Goal: Task Accomplishment & Management: Manage account settings

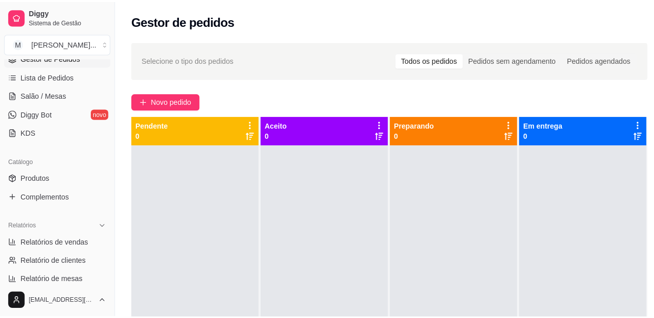
scroll to position [107, 0]
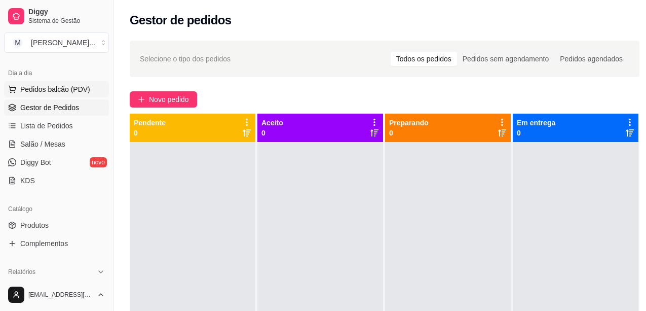
click at [52, 88] on span "Pedidos balcão (PDV)" at bounding box center [55, 89] width 70 height 10
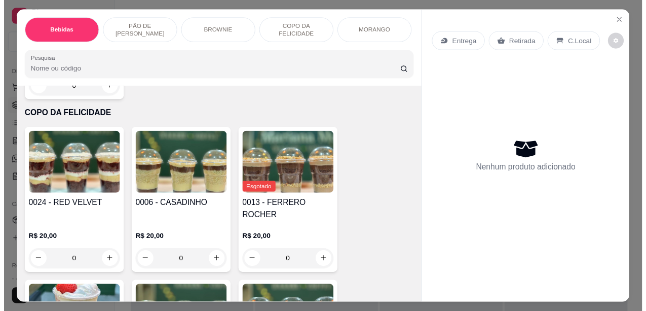
scroll to position [1216, 0]
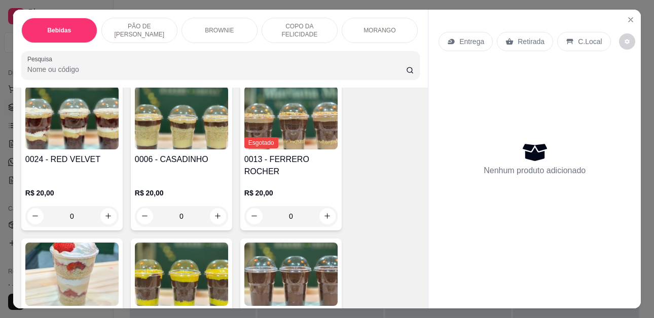
click at [300, 178] on div "R$ 20,00 0" at bounding box center [290, 202] width 93 height 49
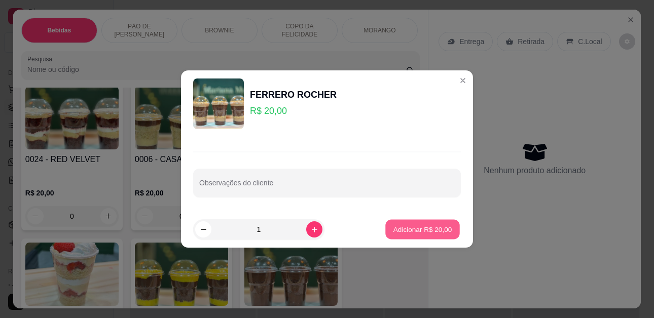
click at [392, 223] on button "Adicionar R$ 20,00" at bounding box center [422, 230] width 74 height 20
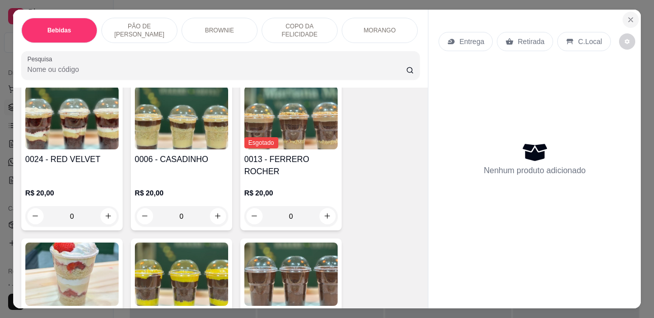
click at [628, 16] on icon "Close" at bounding box center [630, 20] width 8 height 8
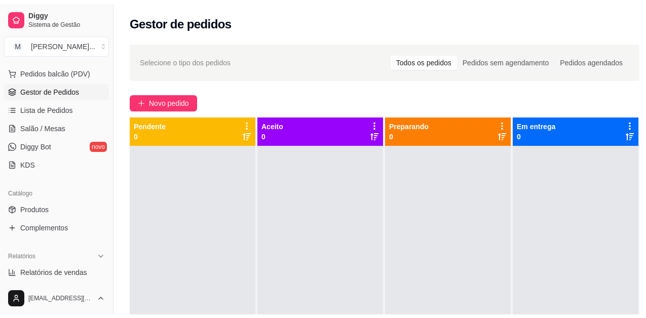
scroll to position [107, 0]
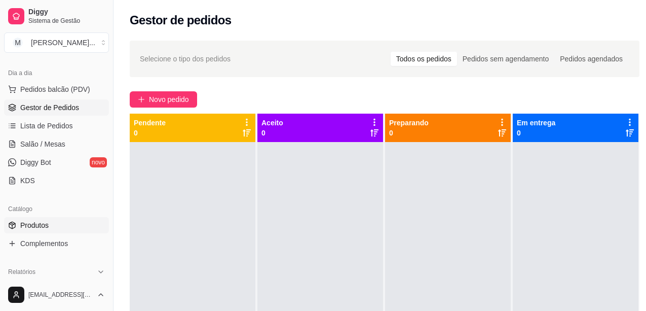
click at [60, 225] on link "Produtos" at bounding box center [56, 225] width 105 height 16
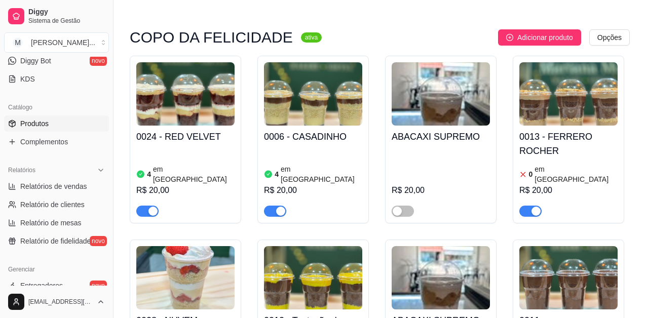
scroll to position [1267, 0]
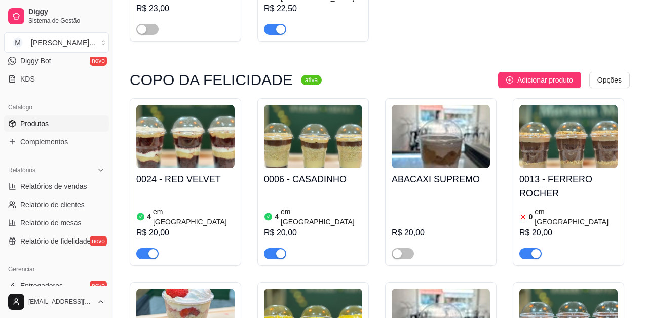
click at [542, 172] on h4 "0013 - FERRERO ROCHER" at bounding box center [568, 186] width 98 height 28
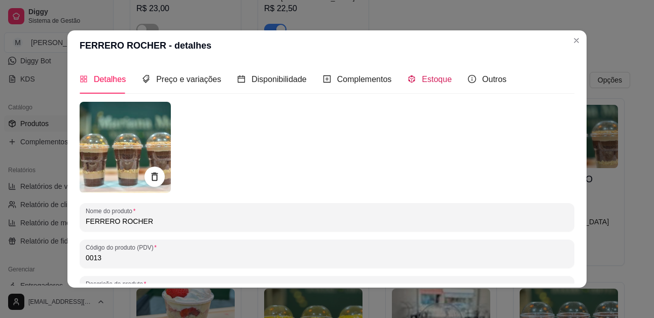
click at [428, 83] on span "Estoque" at bounding box center [437, 79] width 30 height 9
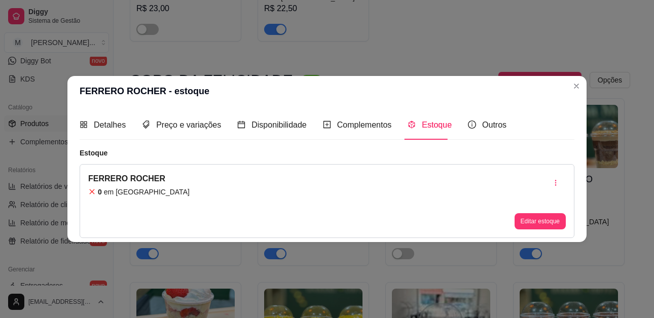
click at [355, 206] on div "FERRERO ROCHER 0 em estoque Editar estoque" at bounding box center [327, 201] width 495 height 74
click at [547, 217] on button "Editar estoque" at bounding box center [539, 221] width 51 height 16
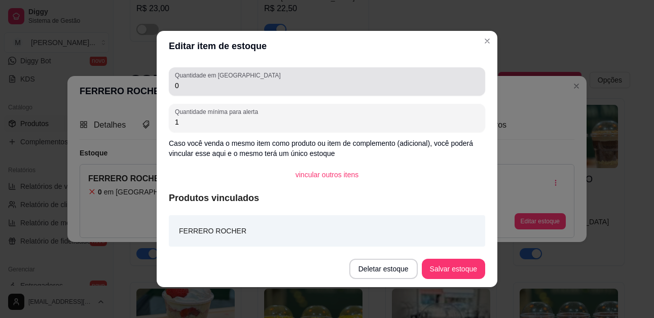
click at [281, 88] on input "0" at bounding box center [327, 86] width 304 height 10
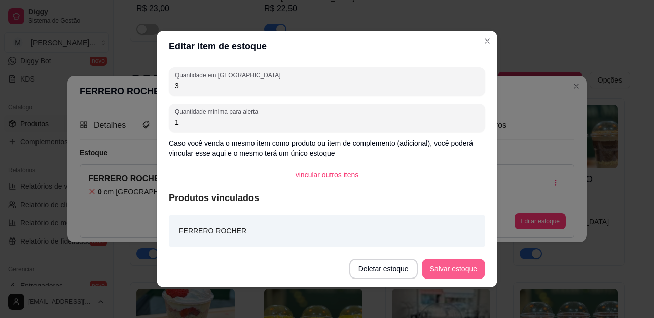
type input "3"
click at [434, 265] on button "Salvar estoque" at bounding box center [453, 269] width 63 height 20
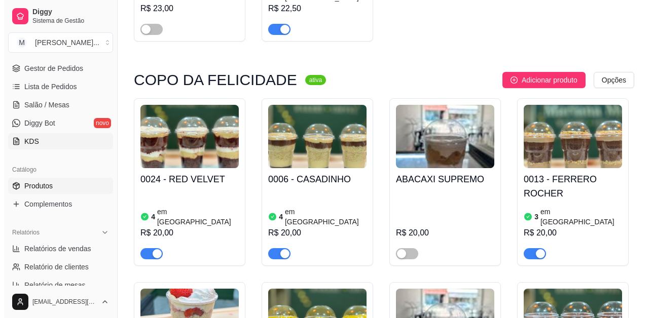
scroll to position [6, 0]
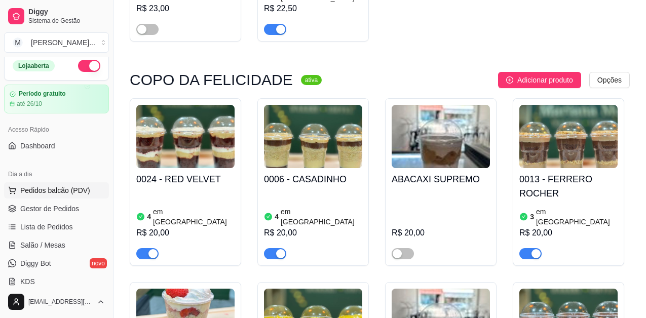
click at [56, 190] on span "Pedidos balcão (PDV)" at bounding box center [55, 190] width 70 height 10
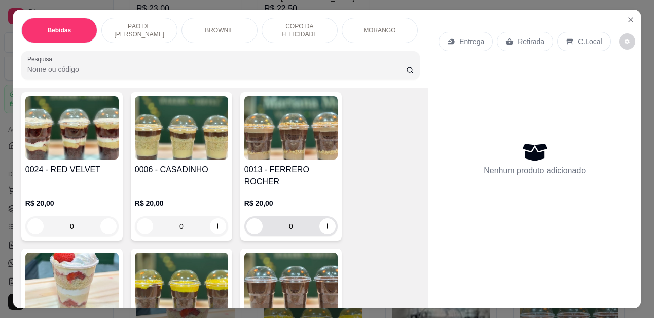
scroll to position [1166, 0]
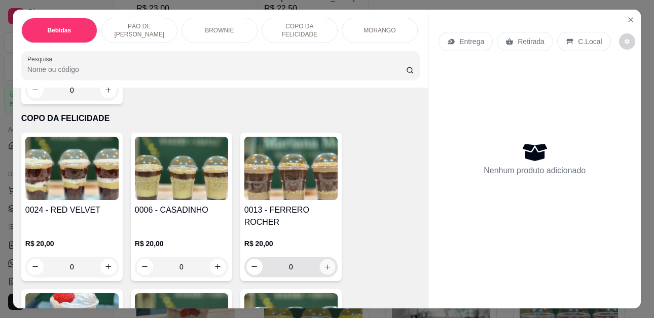
click at [326, 264] on icon "increase-product-quantity" at bounding box center [328, 268] width 8 height 8
type input "1"
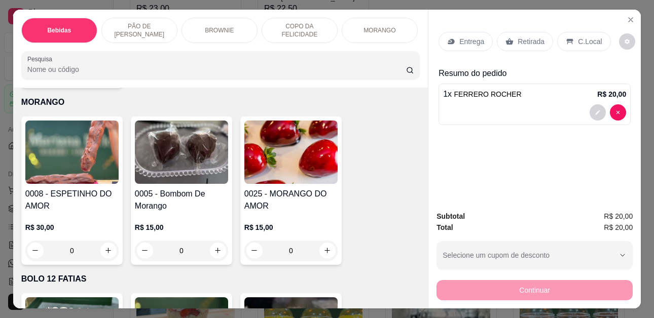
scroll to position [1976, 0]
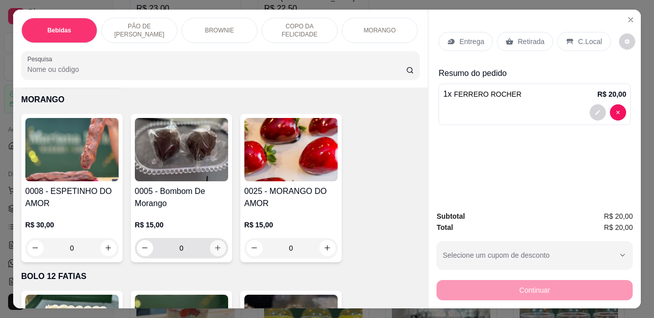
click at [215, 244] on icon "increase-product-quantity" at bounding box center [218, 248] width 8 height 8
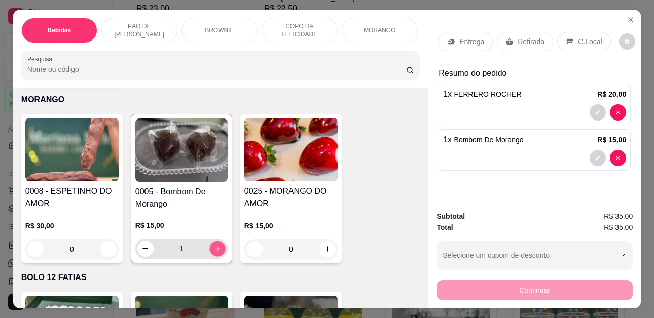
click at [214, 245] on icon "increase-product-quantity" at bounding box center [218, 249] width 8 height 8
type input "2"
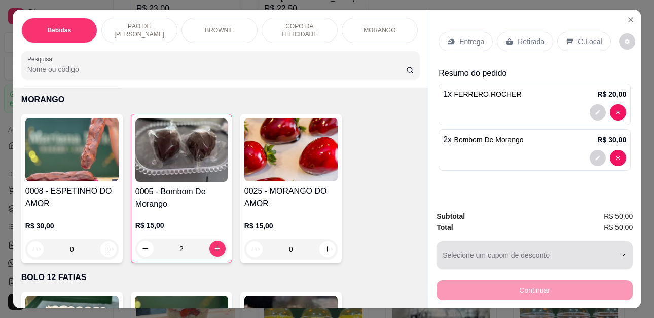
click at [618, 251] on icon "button" at bounding box center [622, 255] width 8 height 8
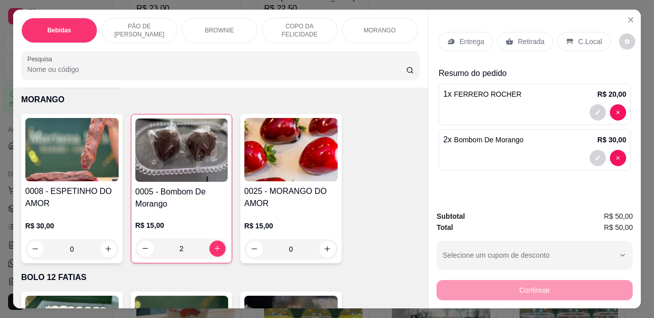
click at [532, 41] on p "Retirada" at bounding box center [530, 41] width 27 height 10
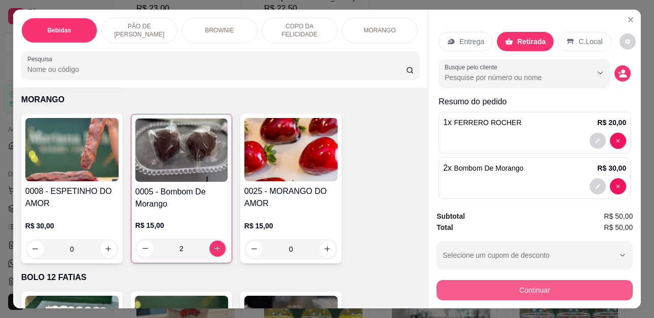
click at [570, 286] on button "Continuar" at bounding box center [534, 290] width 196 height 20
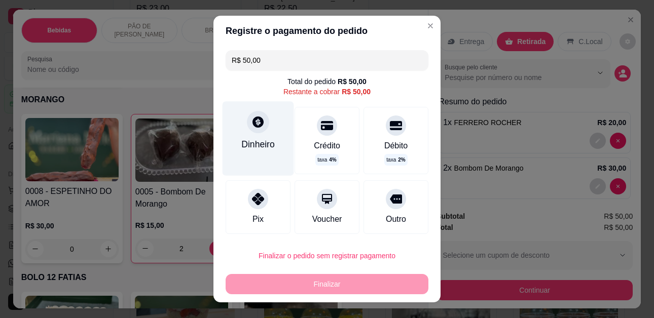
click at [256, 136] on div "Dinheiro" at bounding box center [257, 139] width 71 height 74
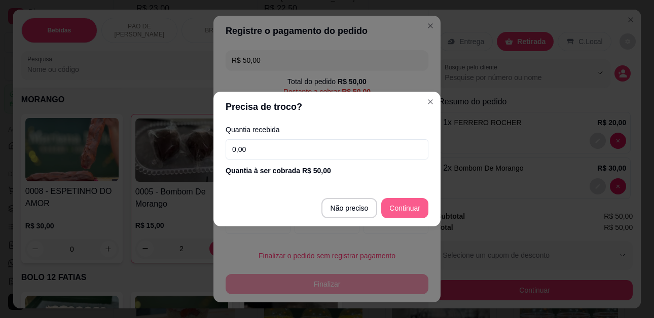
type input "R$ 0,00"
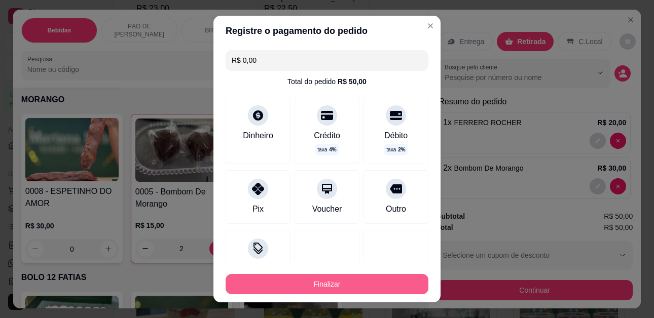
click at [364, 284] on button "Finalizar" at bounding box center [327, 284] width 203 height 20
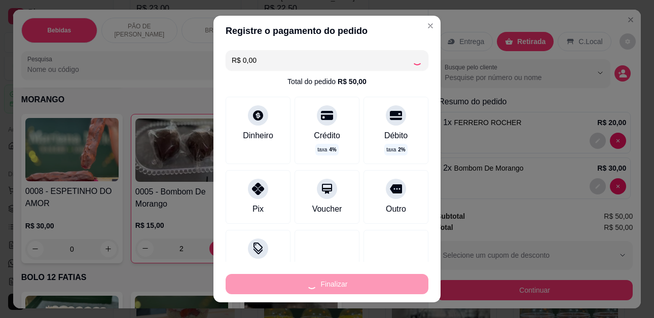
type input "0"
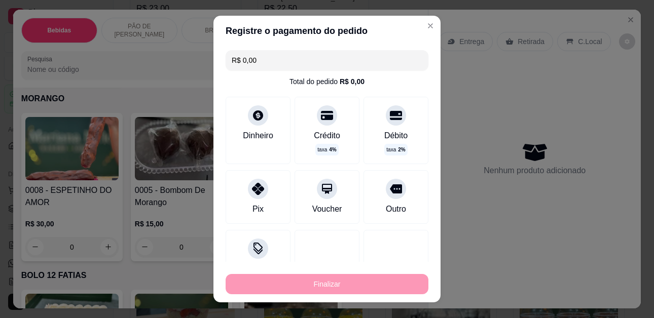
type input "-R$ 50,00"
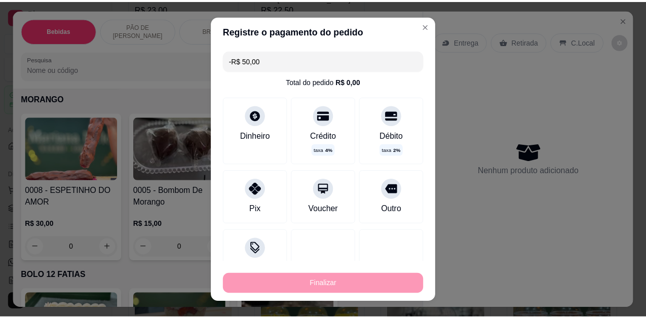
scroll to position [1975, 0]
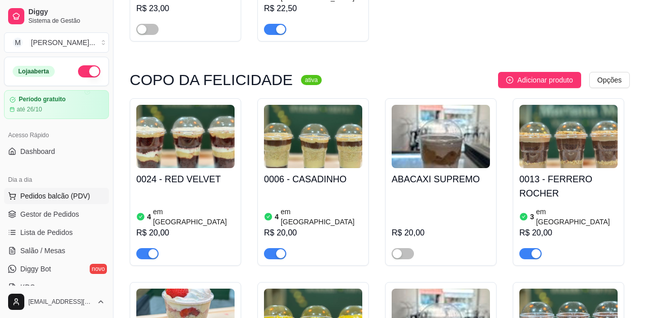
click at [66, 196] on span "Pedidos balcão (PDV)" at bounding box center [55, 196] width 70 height 10
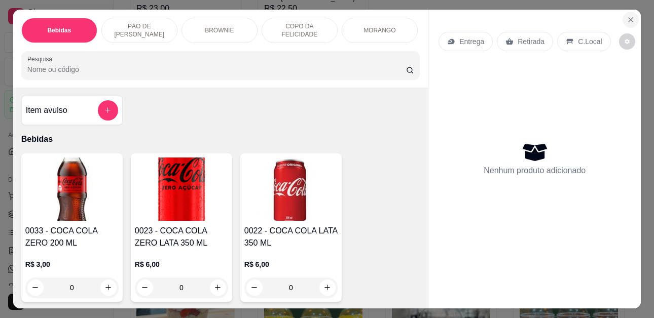
click at [626, 16] on icon "Close" at bounding box center [630, 20] width 8 height 8
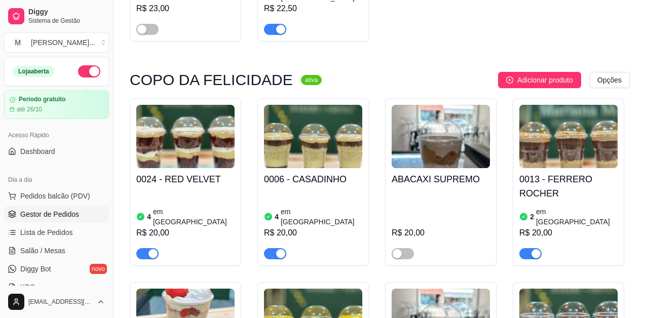
click at [80, 210] on link "Gestor de Pedidos" at bounding box center [56, 214] width 105 height 16
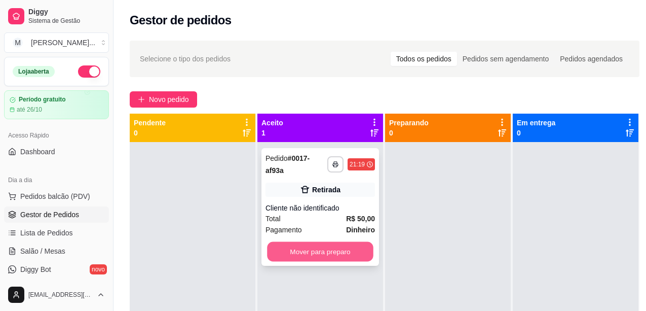
click at [323, 252] on button "Mover para preparo" at bounding box center [320, 252] width 106 height 20
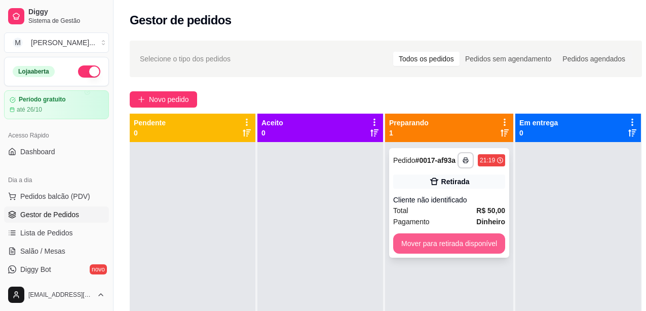
click at [410, 243] on button "Mover para retirada disponível" at bounding box center [449, 243] width 112 height 20
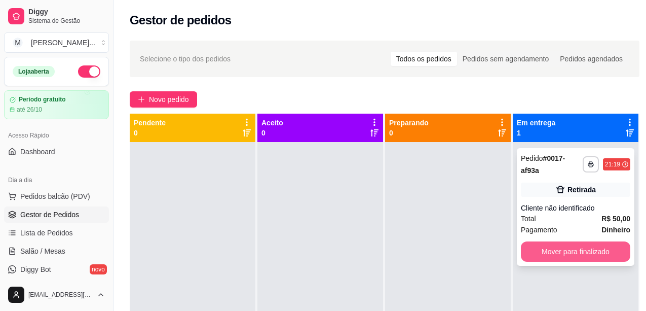
click at [530, 248] on button "Mover para finalizado" at bounding box center [575, 251] width 109 height 20
